Goal: Find specific page/section: Find specific page/section

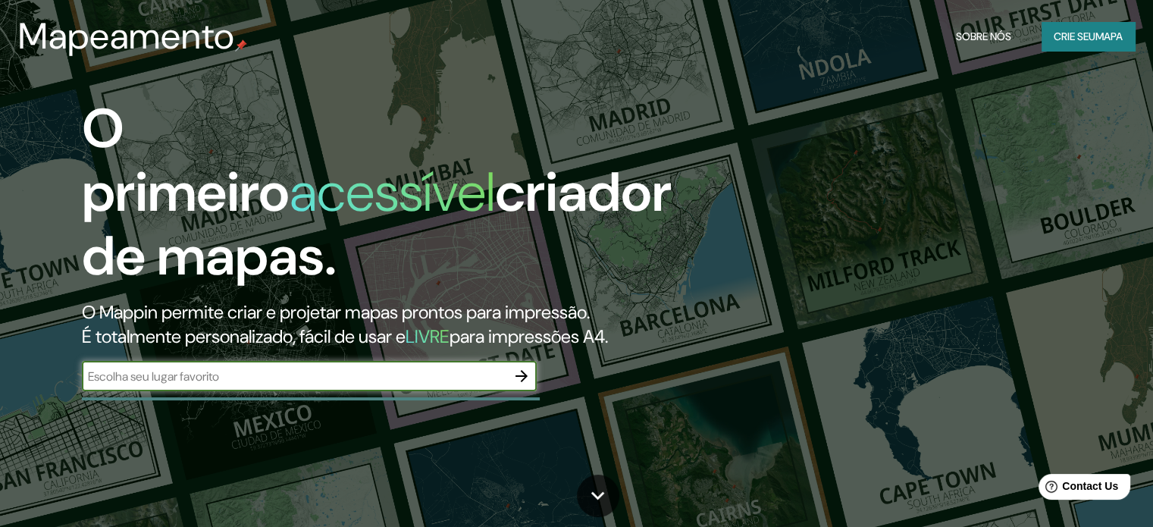
click at [327, 377] on input "text" at bounding box center [294, 376] width 424 height 17
click at [366, 377] on input "text" at bounding box center [294, 376] width 424 height 17
paste input "[GEOGRAPHIC_DATA], [GEOGRAPHIC_DATA]"
click at [94, 377] on input "[GEOGRAPHIC_DATA], [GEOGRAPHIC_DATA]" at bounding box center [294, 376] width 424 height 17
click at [147, 378] on input "[GEOGRAPHIC_DATA], [GEOGRAPHIC_DATA]" at bounding box center [294, 376] width 424 height 17
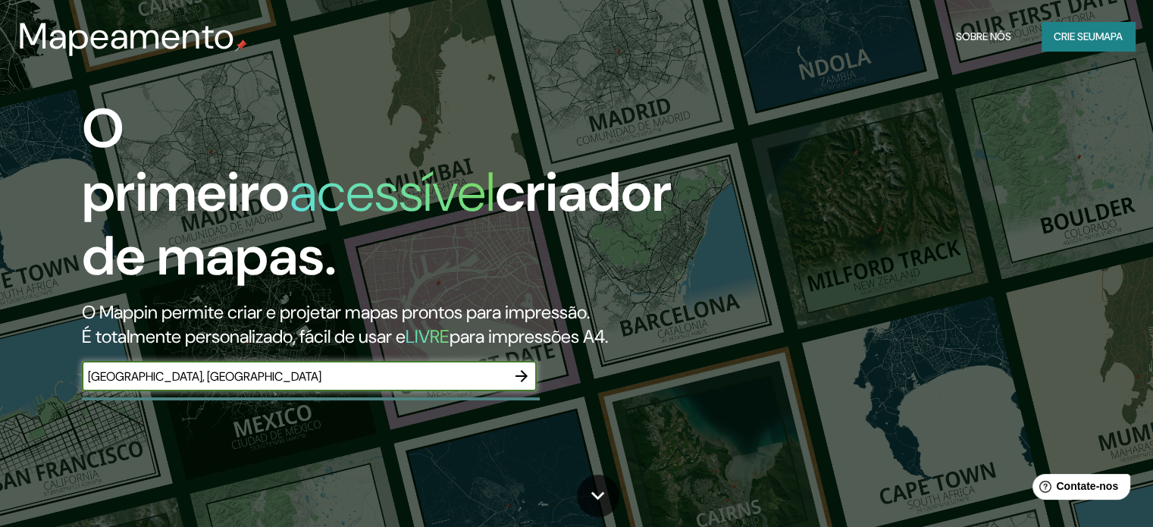
click at [192, 375] on input "[GEOGRAPHIC_DATA], [GEOGRAPHIC_DATA]" at bounding box center [294, 376] width 424 height 17
click at [224, 382] on input "[GEOGRAPHIC_DATA], [GEOGRAPHIC_DATA]" at bounding box center [294, 376] width 424 height 17
type input "[GEOGRAPHIC_DATA], [GEOGRAPHIC_DATA]"
click at [528, 378] on icon "button" at bounding box center [521, 376] width 18 height 18
